Goal: Task Accomplishment & Management: Manage account settings

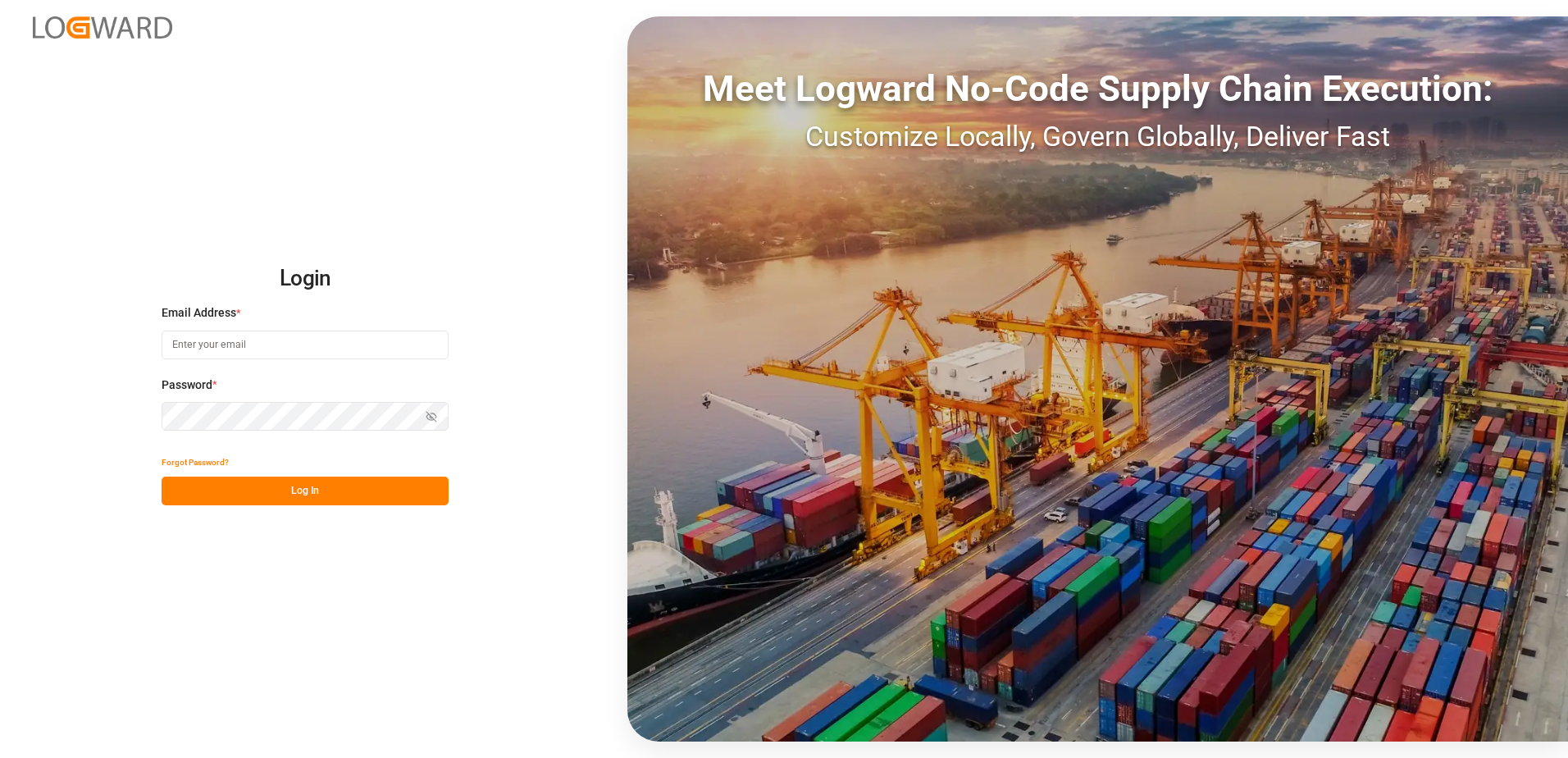
click at [216, 344] on input at bounding box center [305, 345] width 287 height 28
type input "[PERSON_NAME][EMAIL_ADDRESS][DOMAIN_NAME]"
click at [151, 420] on div "Login Email Address * [EMAIL_ADDRESS][DOMAIN_NAME] Password * Show password For…" at bounding box center [784, 379] width 1568 height 758
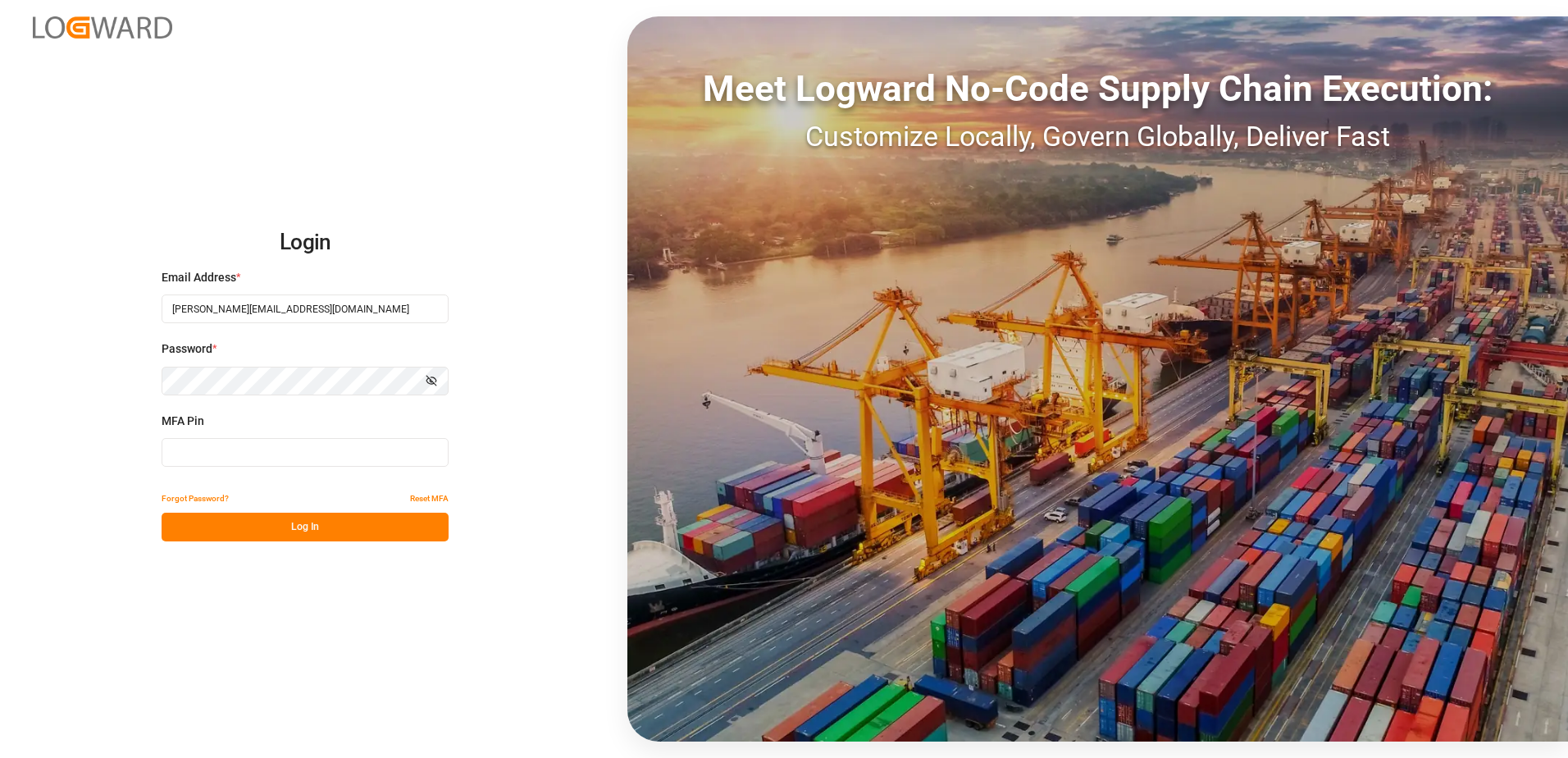
click at [220, 453] on input at bounding box center [305, 452] width 287 height 28
type input "894349"
click at [252, 531] on button "Log In" at bounding box center [305, 527] width 287 height 28
